Goal: Task Accomplishment & Management: Manage account settings

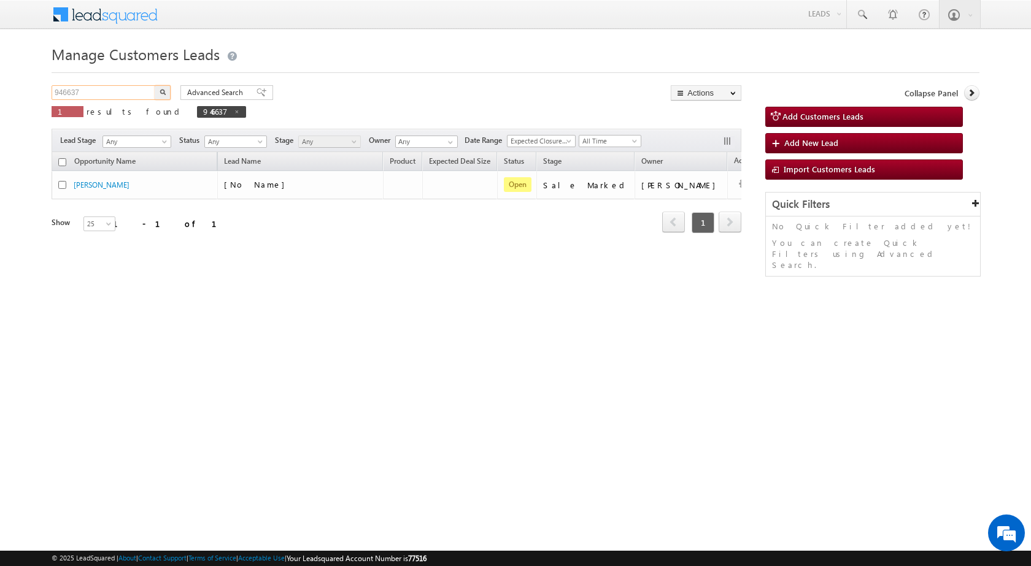
drag, startPoint x: 95, startPoint y: 95, endPoint x: 42, endPoint y: 114, distance: 56.1
click at [0, 109] on body "Menu [PERSON_NAME] sitar a8@ks erve." at bounding box center [515, 174] width 1031 height 348
paste input "4678"
type input "944678"
click at [155, 85] on button "button" at bounding box center [163, 92] width 16 height 15
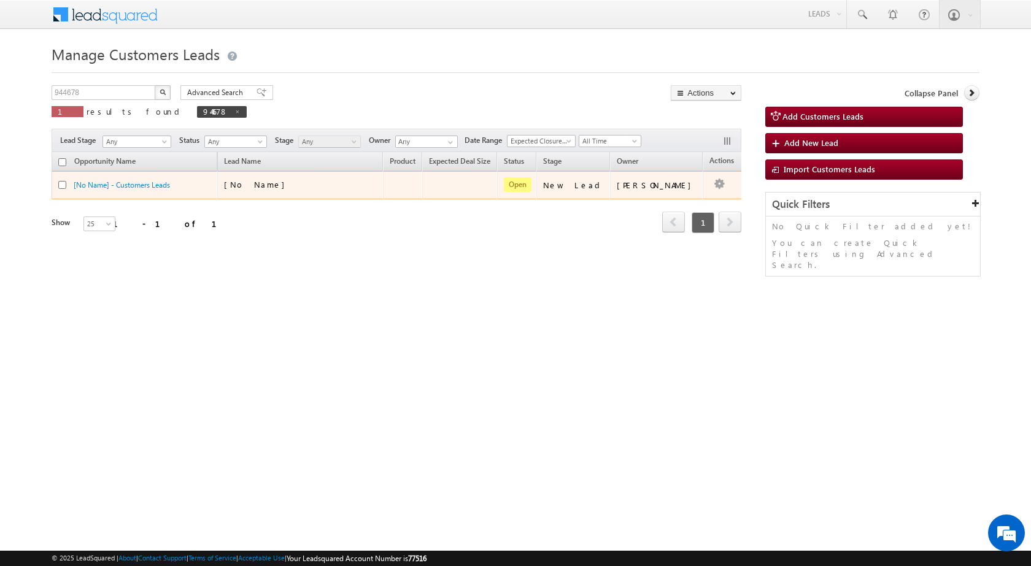
click at [310, 190] on div "[No Name]" at bounding box center [285, 184] width 123 height 11
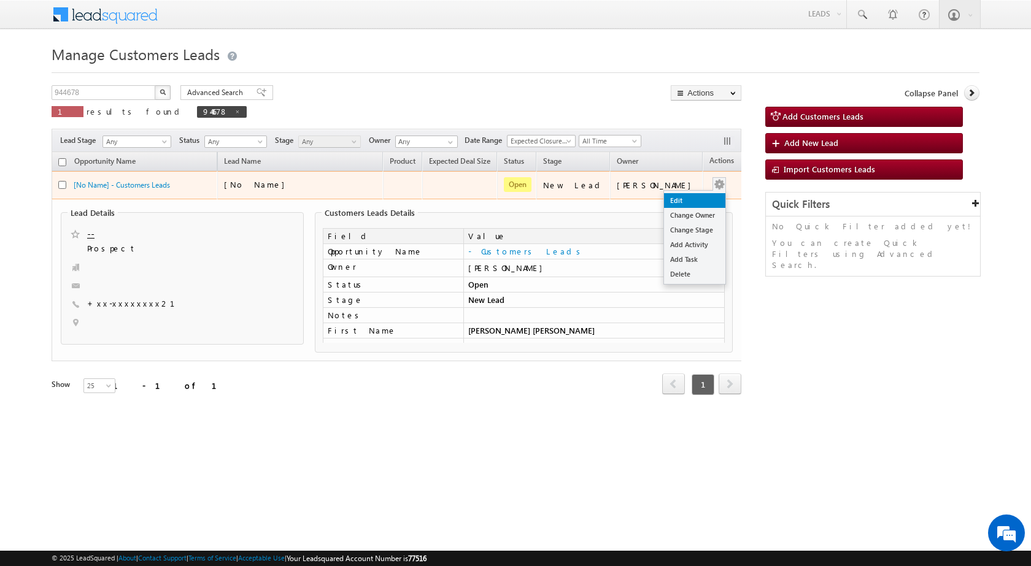
click at [686, 204] on link "Edit" at bounding box center [694, 200] width 61 height 15
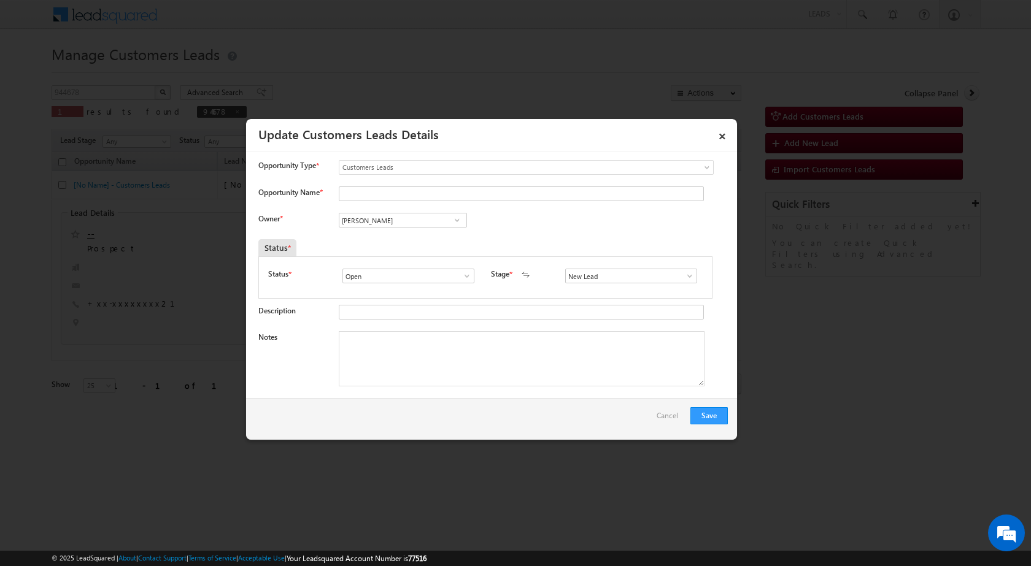
click at [684, 278] on span at bounding box center [690, 276] width 12 height 10
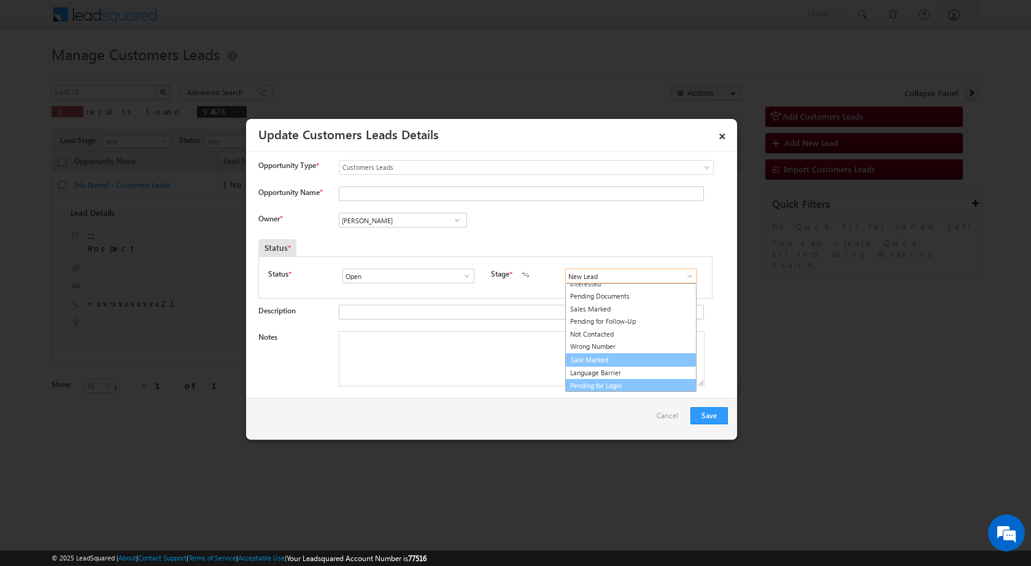
scroll to position [18, 0]
click at [593, 357] on link "Sale Marked" at bounding box center [630, 360] width 131 height 14
type input "Sale Marked"
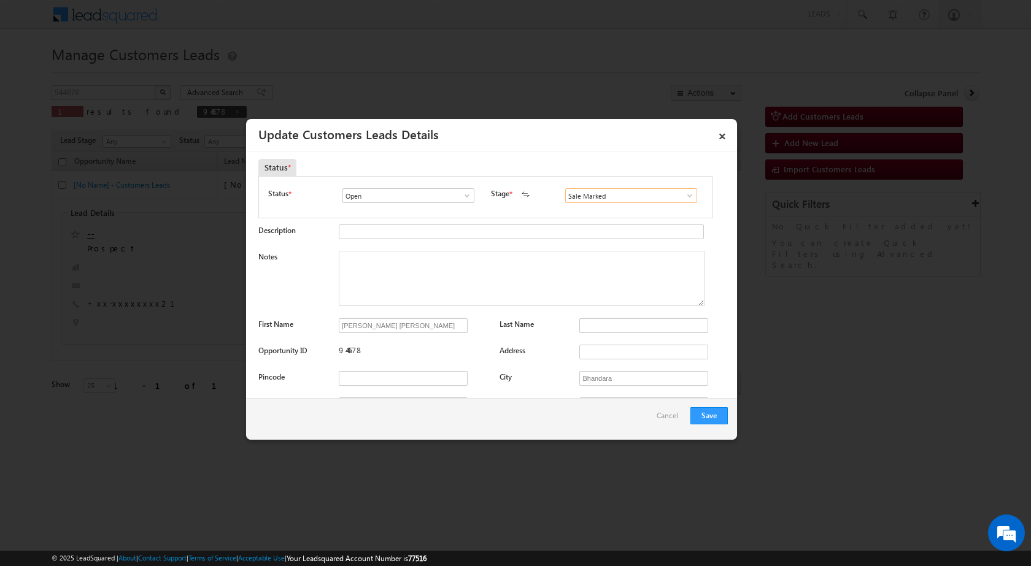
scroll to position [184, 0]
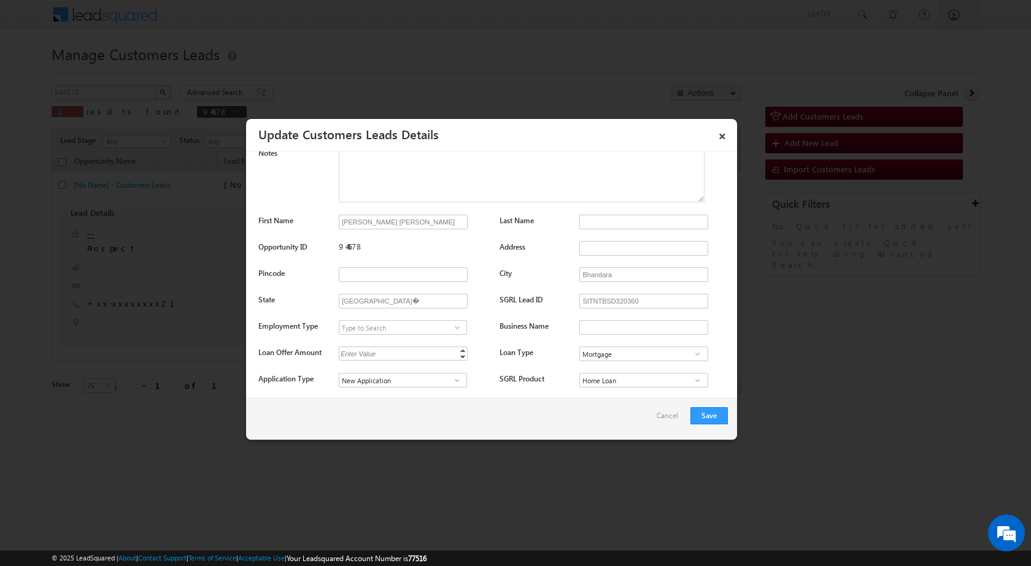
click at [378, 210] on div "Opportunity Name * Owner * Vikas Halwai * *" at bounding box center [492, 562] width 469 height 1120
click at [441, 223] on input "[PERSON_NAME] [PERSON_NAME]" at bounding box center [403, 222] width 129 height 15
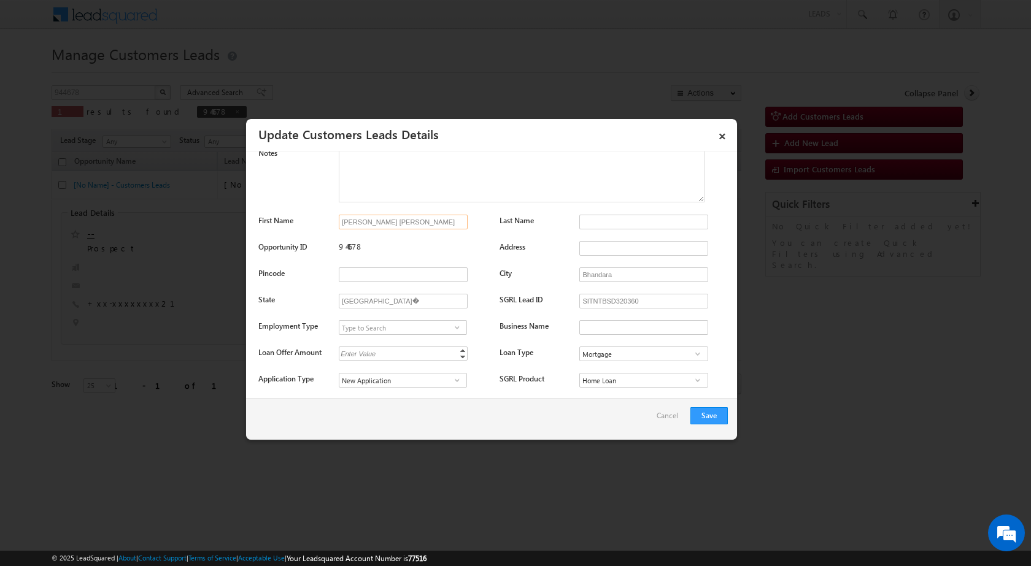
click at [441, 223] on input "[PERSON_NAME] [PERSON_NAME]" at bounding box center [403, 222] width 129 height 15
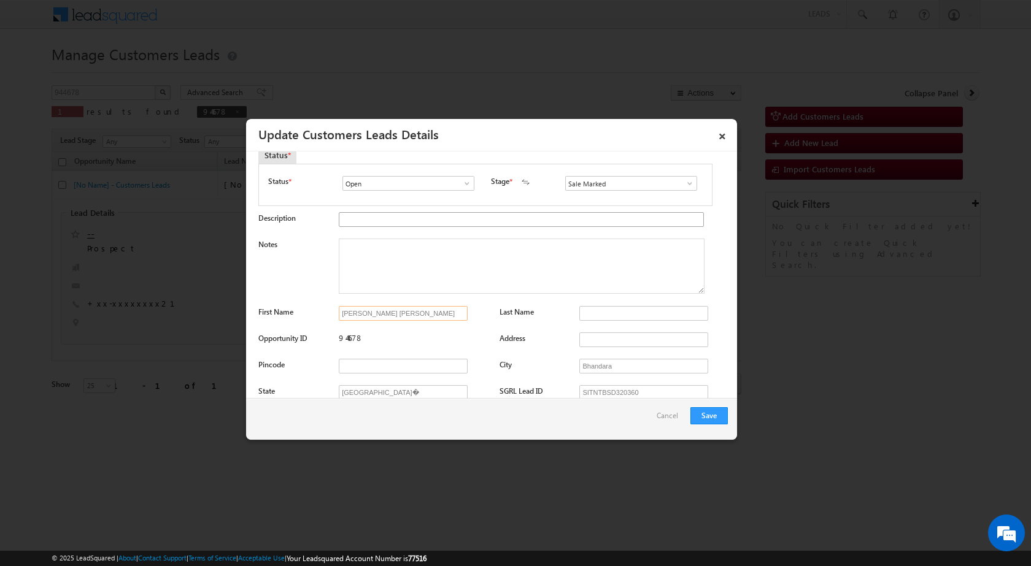
scroll to position [0, 0]
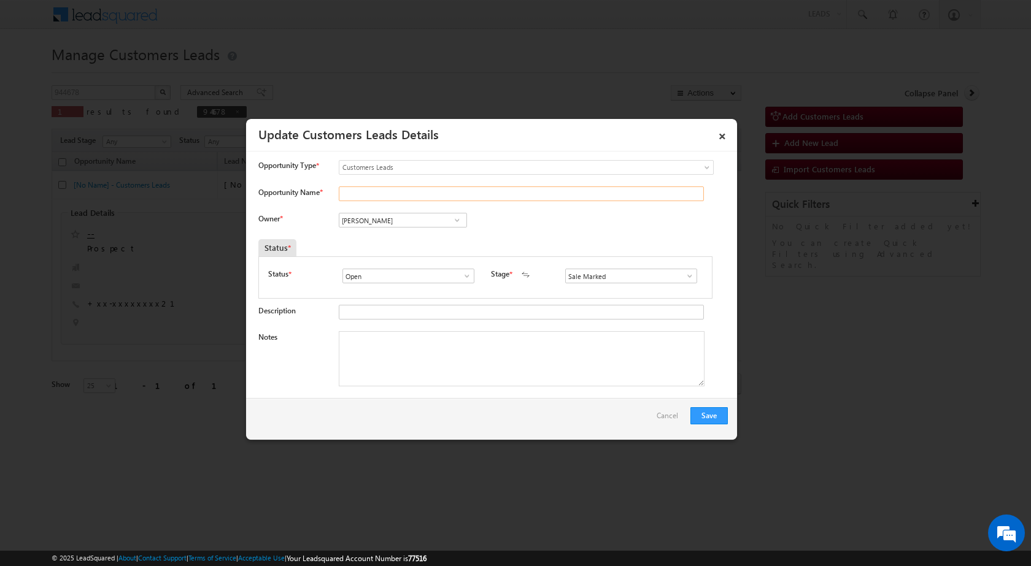
click at [393, 192] on input "Opportunity Name *" at bounding box center [521, 194] width 365 height 15
paste input "[PERSON_NAME] [PERSON_NAME]"
type input "[PERSON_NAME] [PERSON_NAME]"
click at [595, 225] on div "Owner * Vikas Halwai Vikas Halwai Vikas Halwai" at bounding box center [492, 223] width 469 height 20
click at [367, 361] on textarea "Notes" at bounding box center [522, 358] width 366 height 55
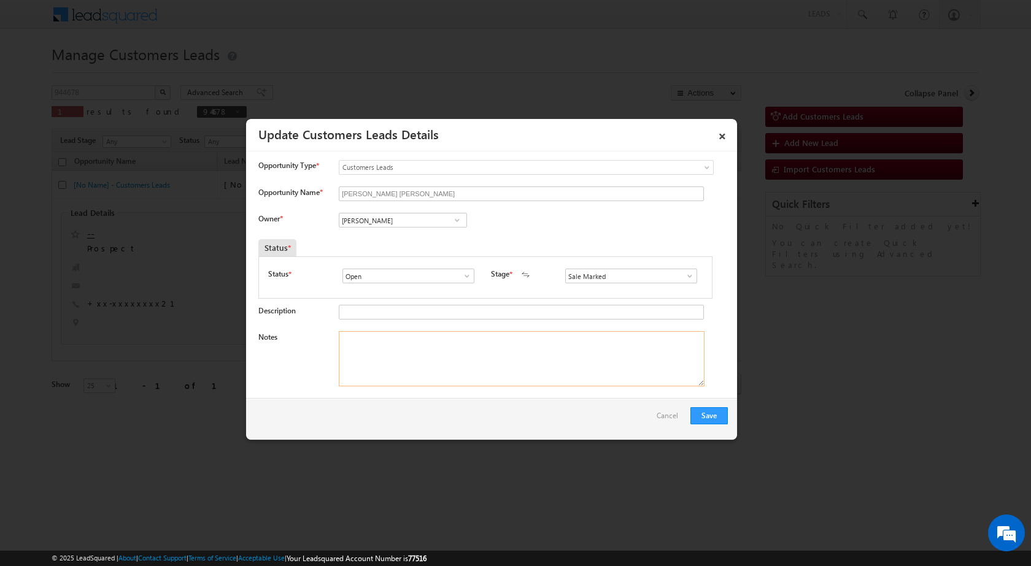
paste textarea "944678 - VB_Interested - Shri Haridas Ghattu Kolhe - 7507096221 - LAP - BHANDAR…"
type textarea "944678 - VB_Interested - Shri Haridas Ghattu Kolhe - 7507096221 - LAP - BHANDAR…"
click at [525, 221] on div "Owner * Vikas Halwai Vikas Halwai Vikas Halwai" at bounding box center [492, 223] width 469 height 20
click at [423, 225] on input "Vikas Halwai" at bounding box center [403, 220] width 128 height 15
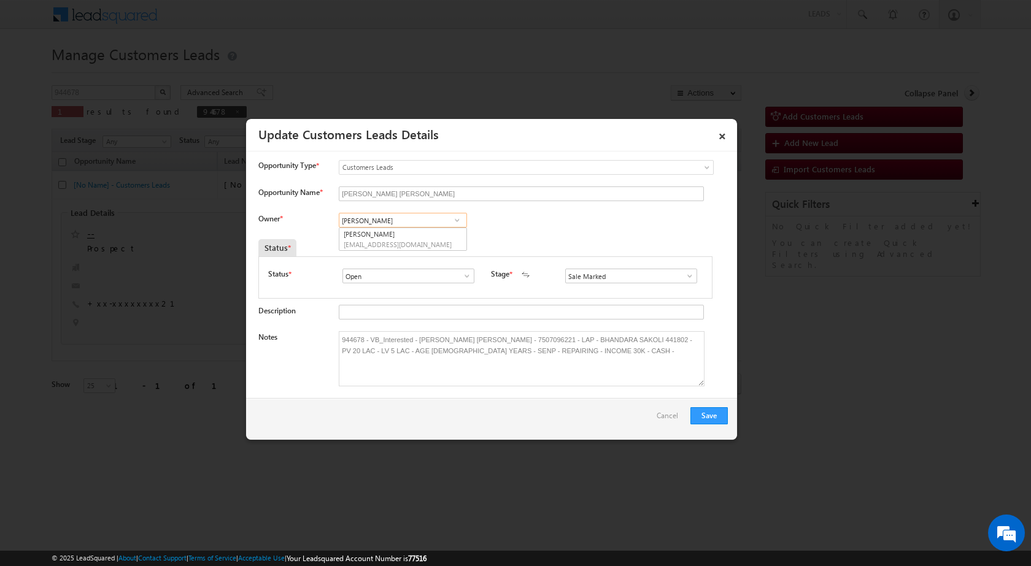
paste input "ashish.bhati@sgrlimited.in"
click at [402, 244] on span "ashish.bhati@sgrlimited.in" at bounding box center [399, 244] width 110 height 9
type input "[PERSON_NAME] [PERSON_NAME]"
click at [548, 225] on div "Owner * Vikas Halwai Vikas Halwai Vikas Halwai Ashish Kailash Bhati Ashish Kail…" at bounding box center [492, 223] width 469 height 20
click at [709, 418] on button "Save" at bounding box center [708, 415] width 37 height 17
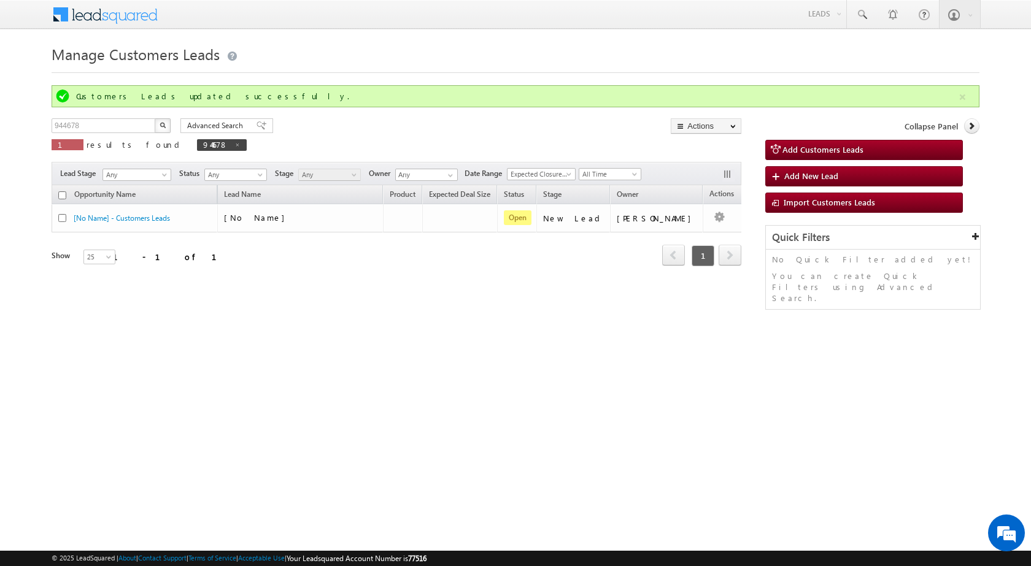
click at [487, 43] on h1 "Manage Customers Leads" at bounding box center [516, 53] width 928 height 24
click at [269, 346] on div "Manage Customers Leads Customers Leads updated successfully. 944678 X 1 results…" at bounding box center [516, 194] width 928 height 307
